Goal: Information Seeking & Learning: Learn about a topic

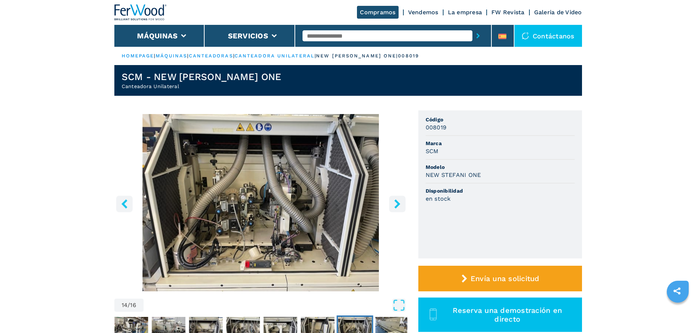
click at [317, 35] on input "text" at bounding box center [387, 35] width 170 height 11
type input "****"
click at [472, 27] on button "submit-button" at bounding box center [477, 35] width 11 height 17
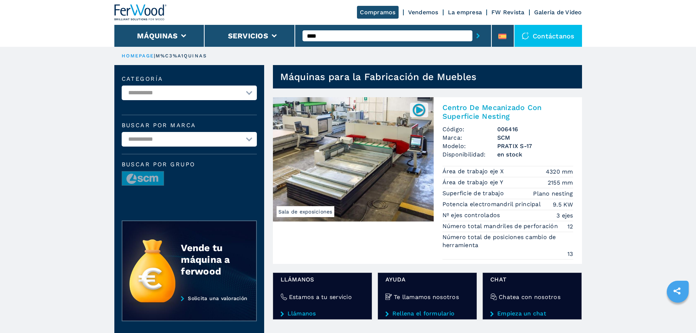
click at [381, 137] on img at bounding box center [353, 159] width 161 height 124
click at [366, 140] on img at bounding box center [353, 159] width 161 height 124
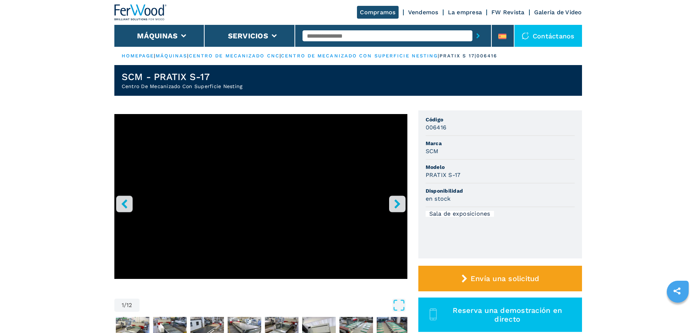
click at [403, 199] on button "right-button" at bounding box center [397, 203] width 16 height 16
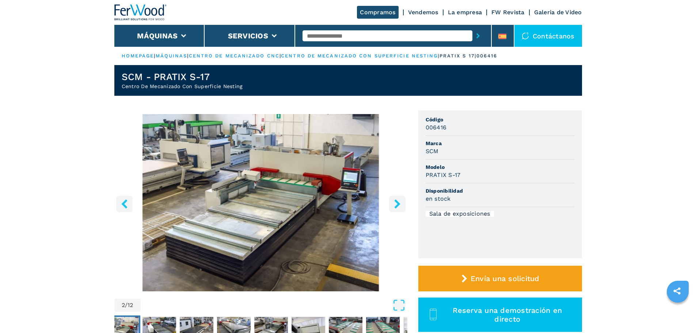
click at [402, 199] on button "right-button" at bounding box center [397, 203] width 16 height 16
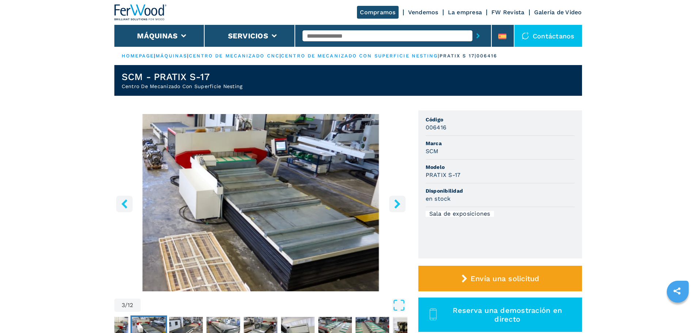
click at [402, 199] on button "right-button" at bounding box center [397, 203] width 16 height 16
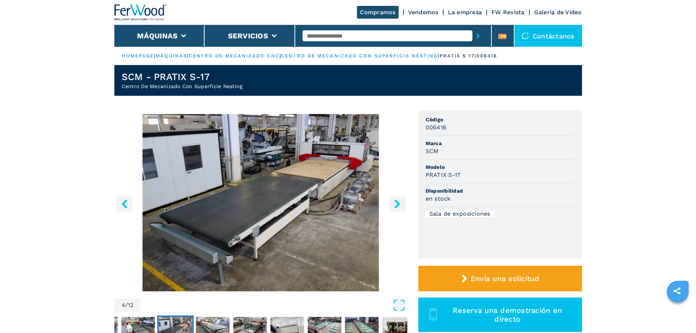
click at [402, 199] on button "right-button" at bounding box center [397, 203] width 16 height 16
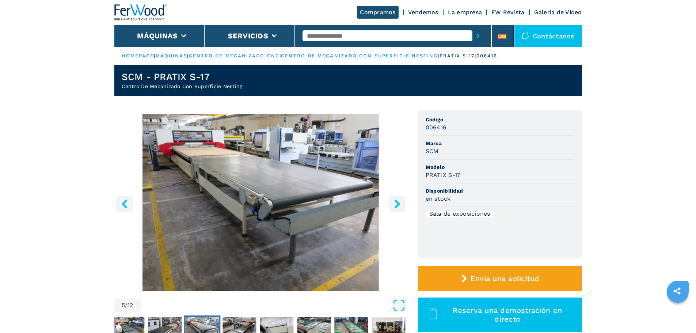
click at [313, 36] on input "text" at bounding box center [387, 35] width 170 height 11
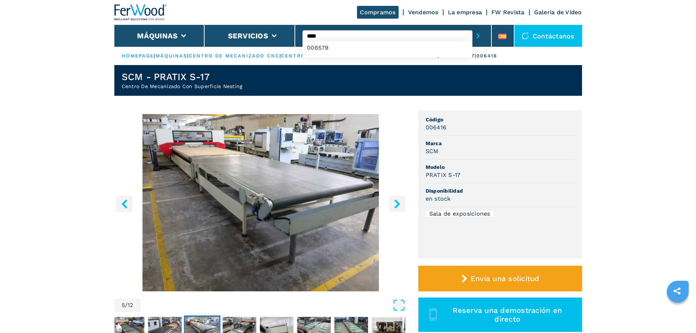
type input "****"
click at [472, 27] on button "submit-button" at bounding box center [477, 35] width 11 height 17
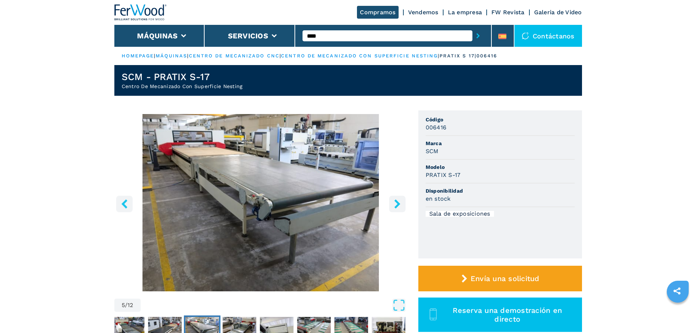
click at [472, 27] on button "submit-button" at bounding box center [477, 35] width 11 height 17
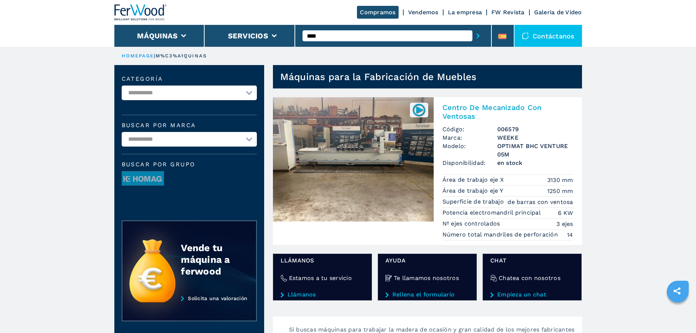
click at [369, 149] on img at bounding box center [353, 159] width 161 height 124
click at [368, 145] on img at bounding box center [353, 159] width 161 height 124
